Goal: Task Accomplishment & Management: Use online tool/utility

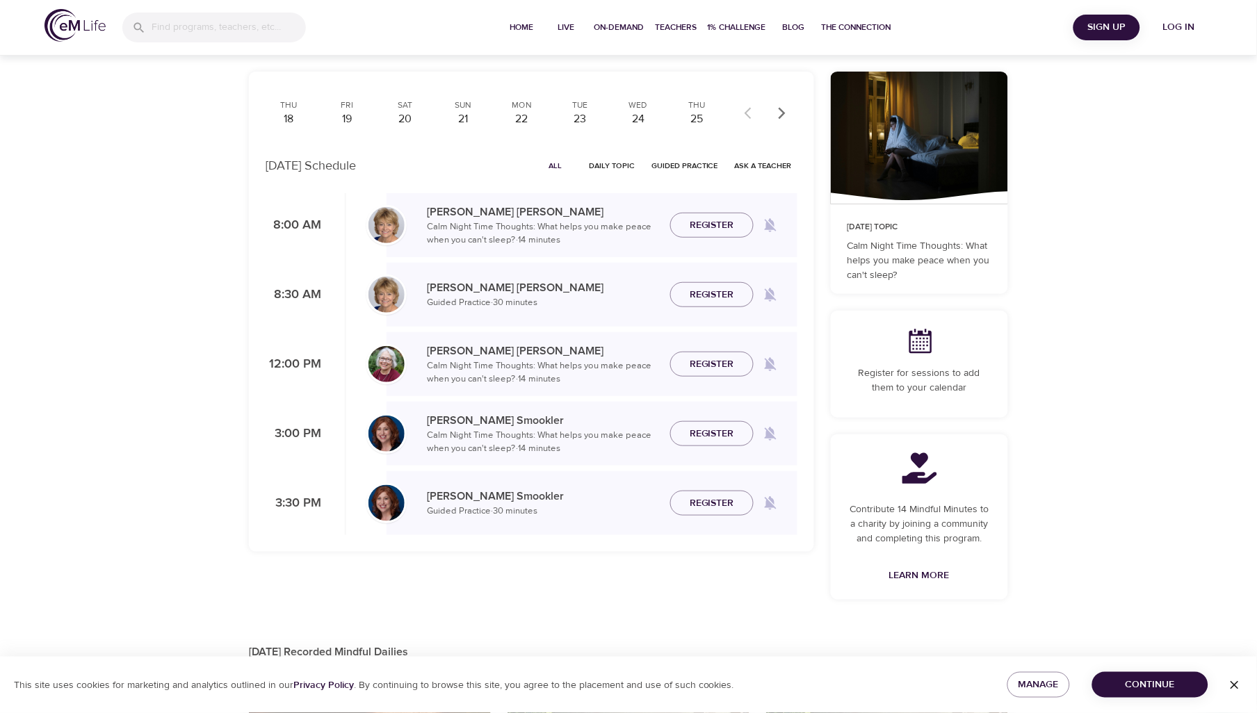
scroll to position [77, 0]
click at [404, 123] on div "20" at bounding box center [405, 119] width 35 height 16
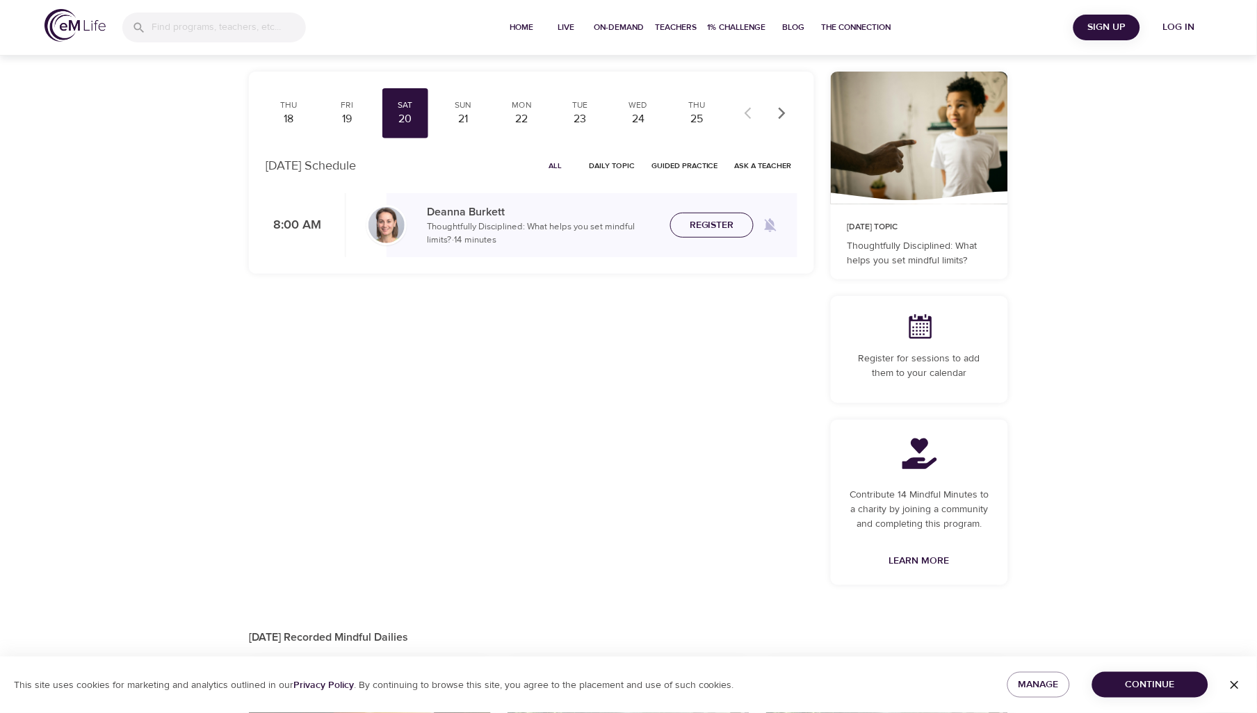
click at [719, 231] on span "Register" at bounding box center [712, 225] width 44 height 17
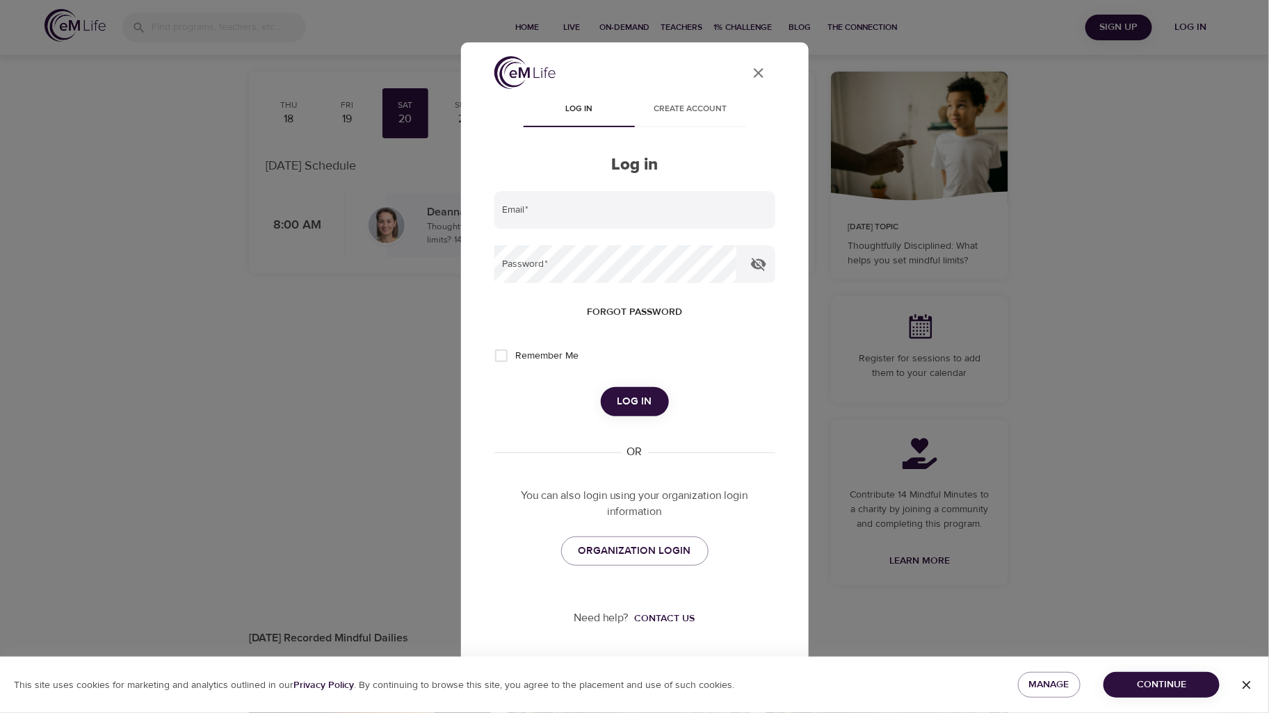
type input "[PERSON_NAME][EMAIL_ADDRESS][PERSON_NAME][DOMAIN_NAME]"
click at [660, 392] on button "Log in" at bounding box center [635, 401] width 68 height 29
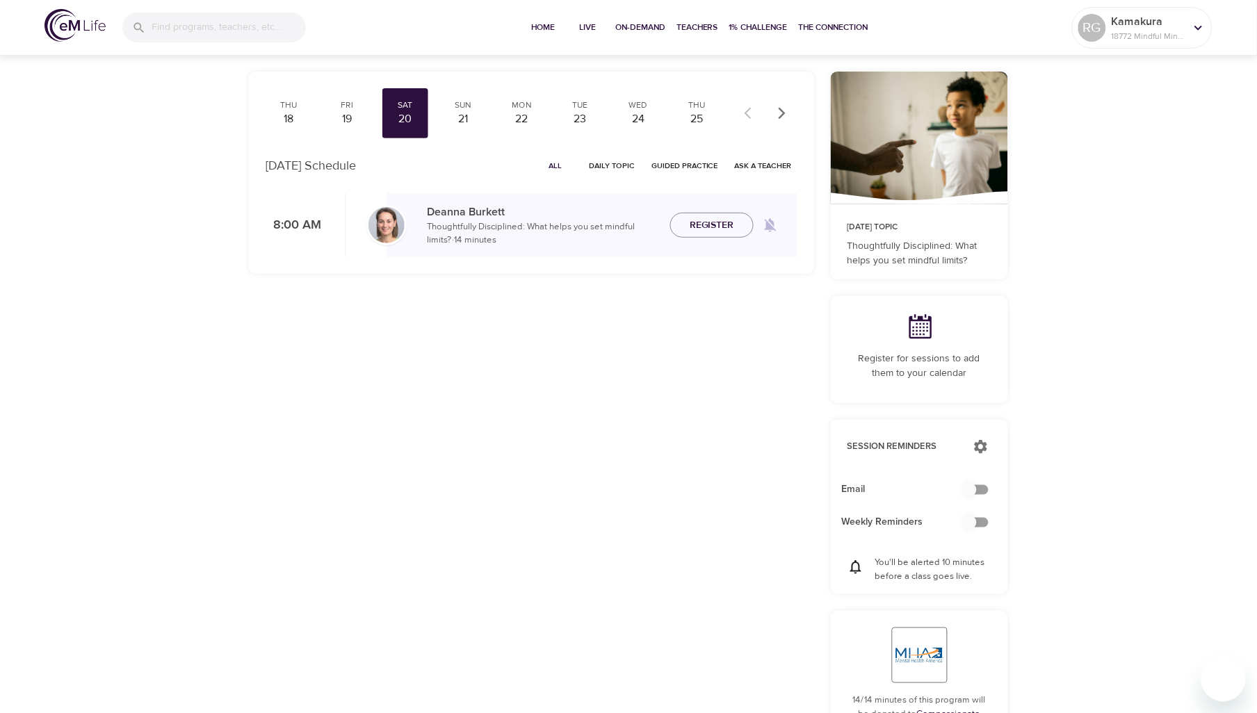
checkbox input "true"
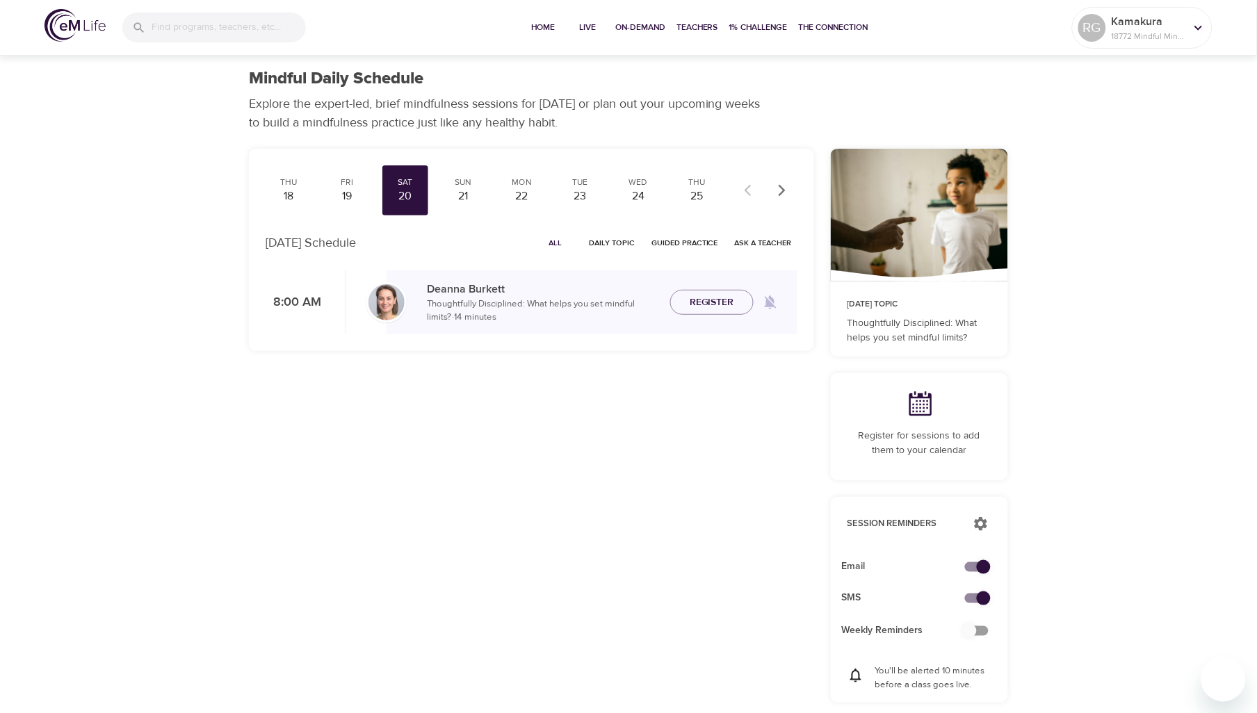
click at [1212, 95] on div "Mindful Daily Schedule Explore the expert-led, brief mindfulness sessions for […" at bounding box center [628, 612] width 1257 height 1225
click at [1191, 35] on icon at bounding box center [1198, 27] width 15 height 15
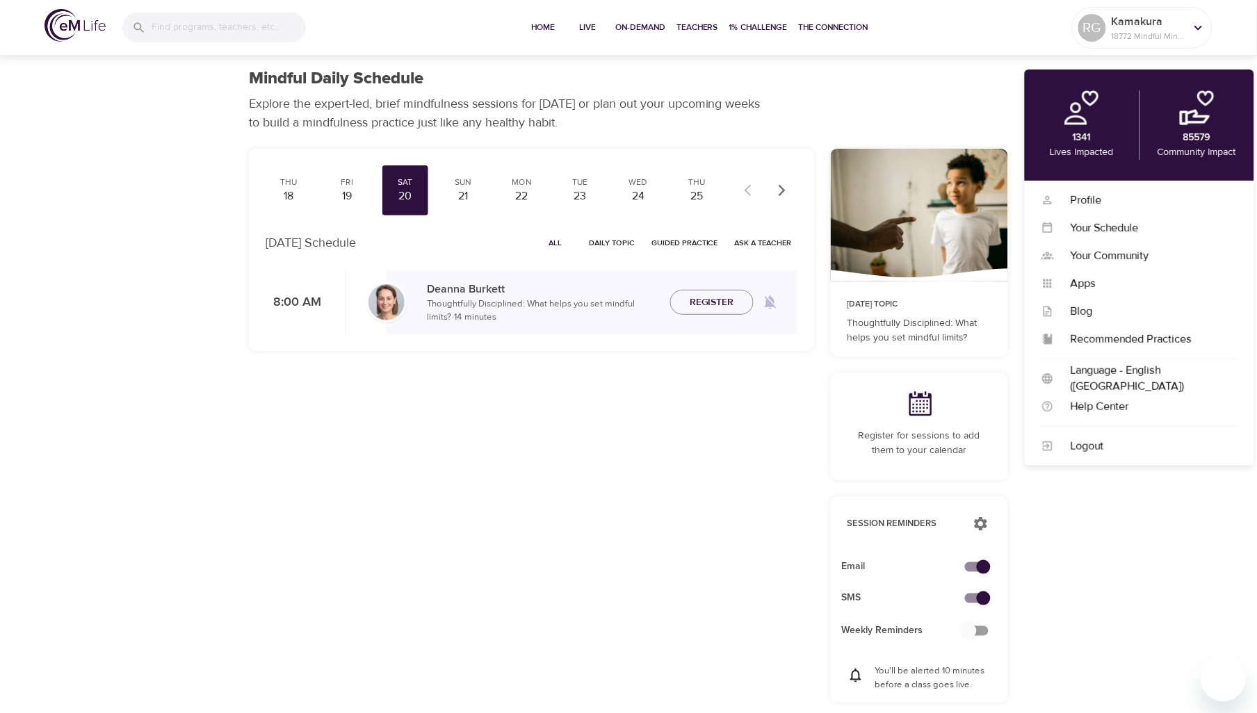
click at [976, 74] on div "Mindful Daily Schedule" at bounding box center [628, 79] width 759 height 20
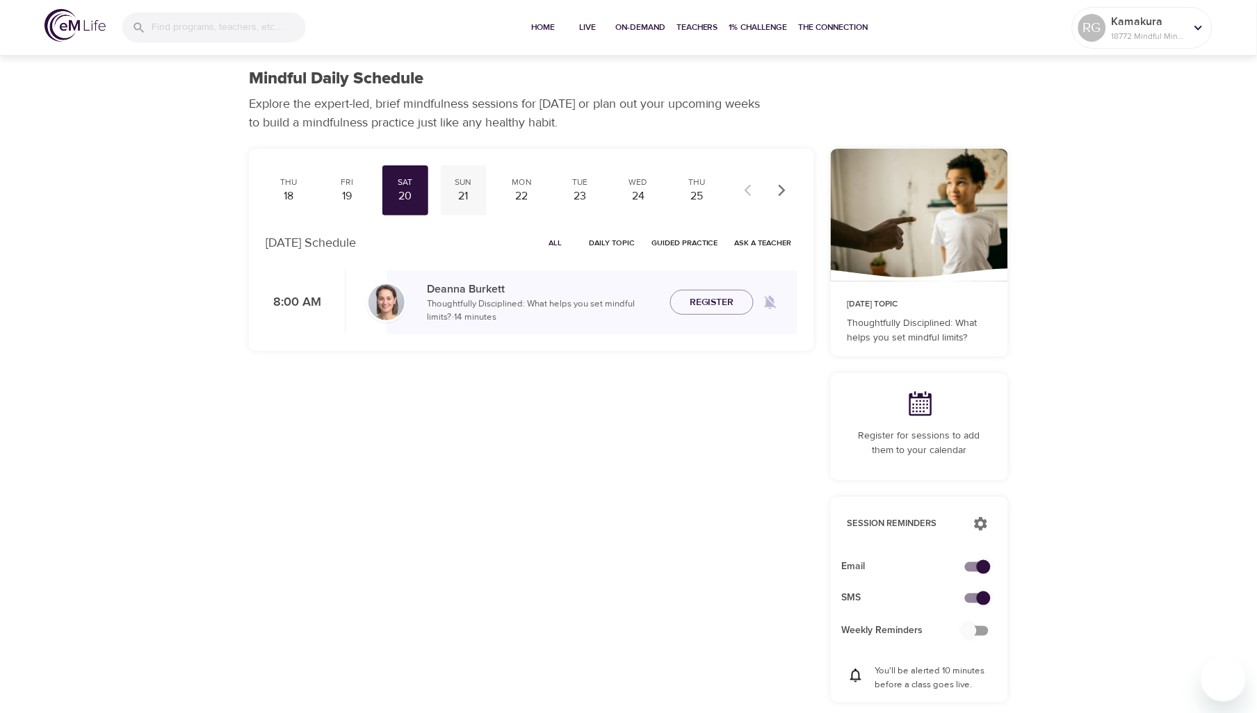
click at [460, 191] on div "21" at bounding box center [463, 196] width 35 height 16
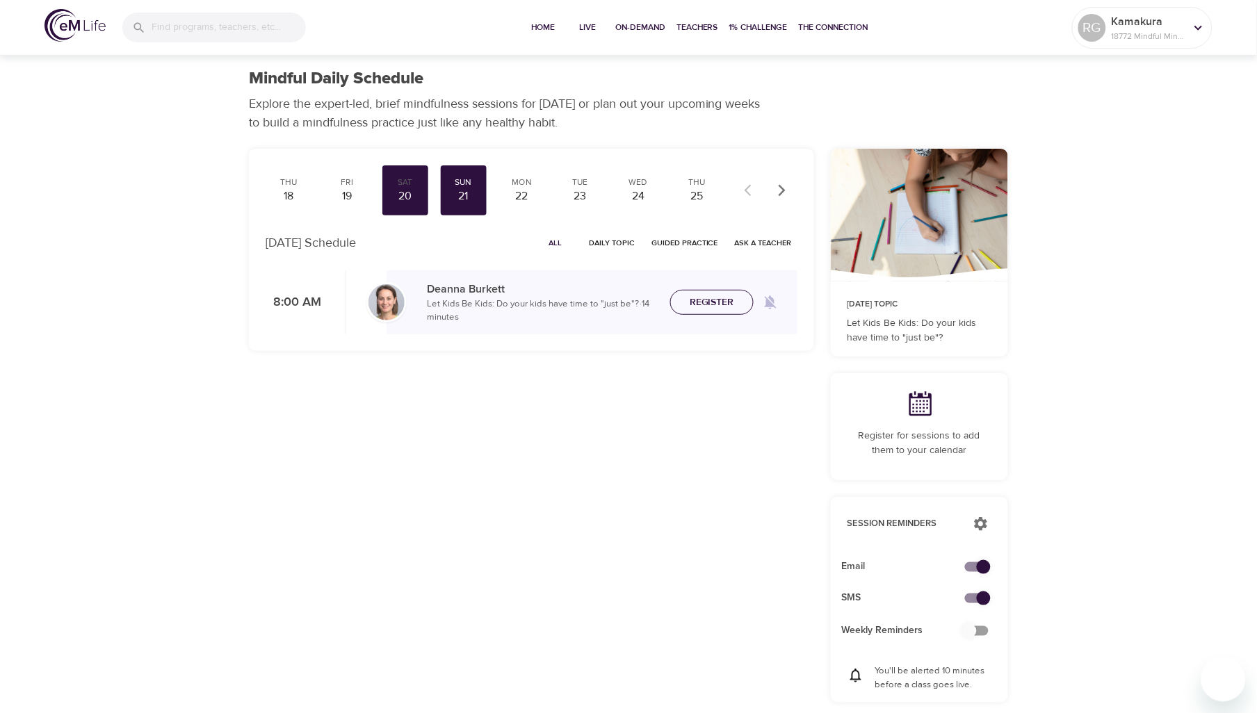
click at [717, 303] on span "Register" at bounding box center [712, 302] width 44 height 17
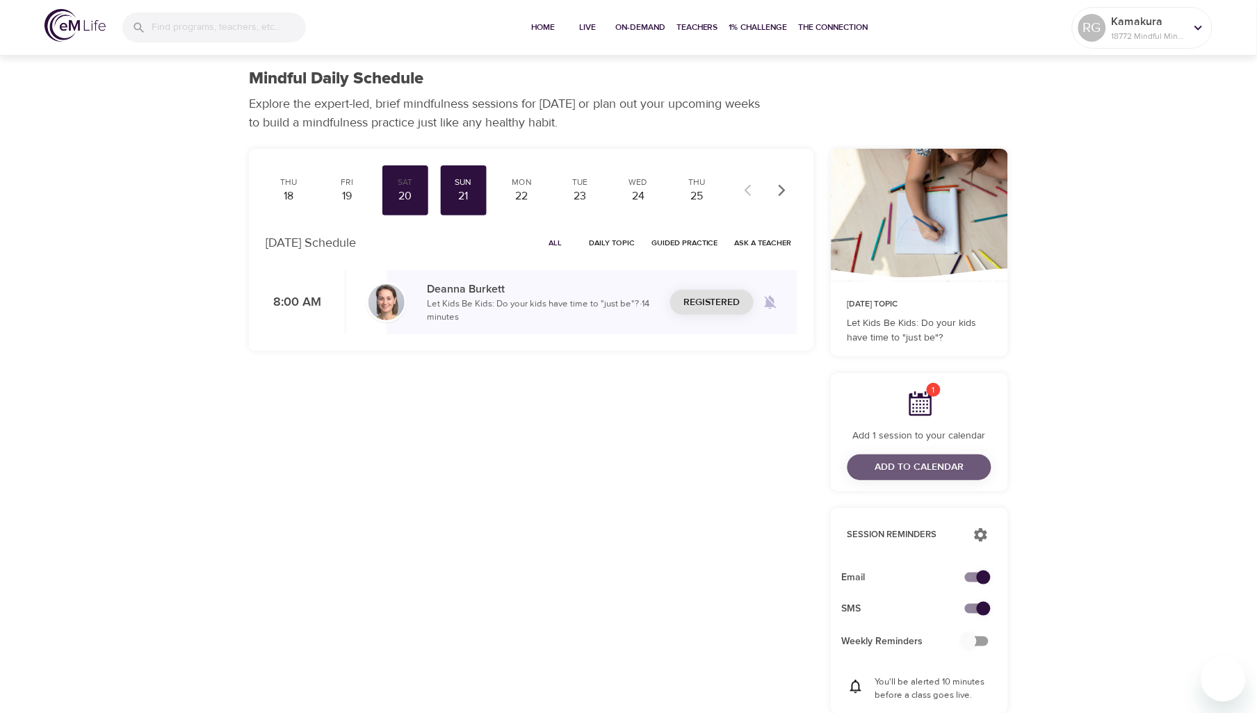
click at [965, 455] on button "Add to Calendar" at bounding box center [919, 468] width 144 height 26
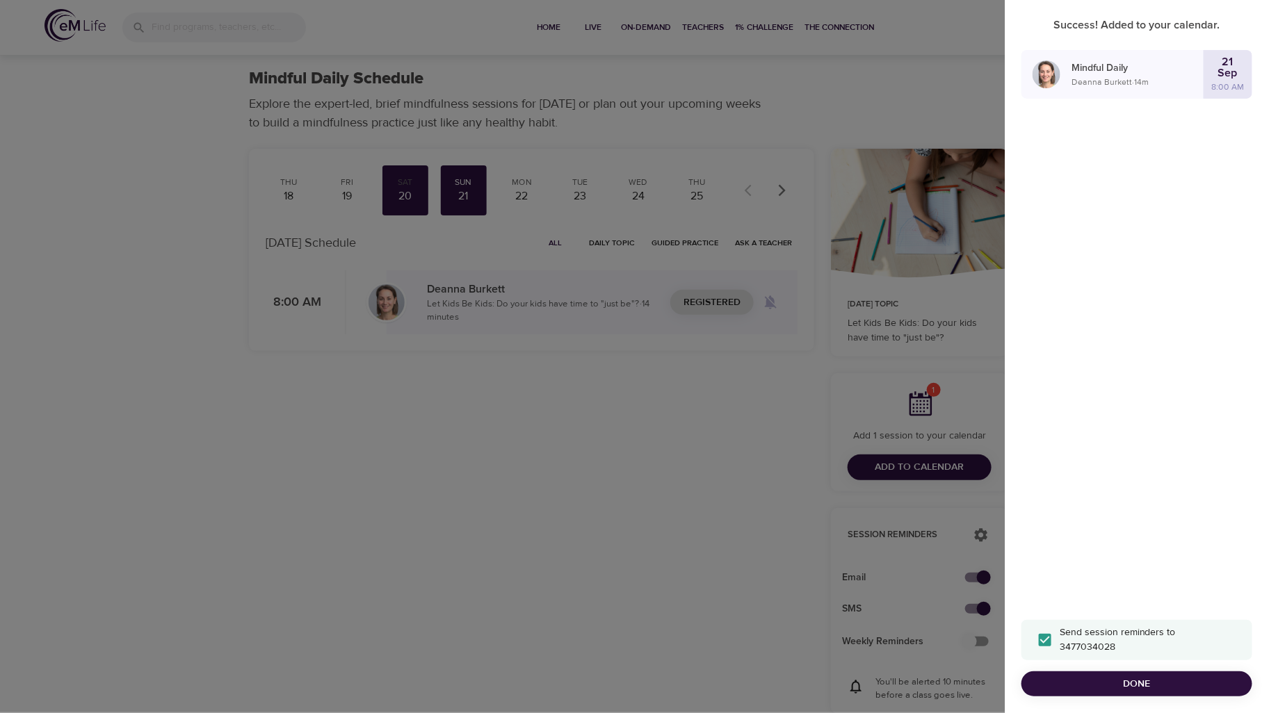
click at [1214, 216] on div "Success! Added to your calendar. Mindful Daily [PERSON_NAME] · 14 m [DATE] 8:00…" at bounding box center [1136, 356] width 264 height 713
click at [1111, 79] on p "[PERSON_NAME] · 14 m" at bounding box center [1137, 82] width 132 height 13
click at [1113, 80] on p "[PERSON_NAME] · 14 m" at bounding box center [1137, 82] width 132 height 13
